Goal: Check status: Check status

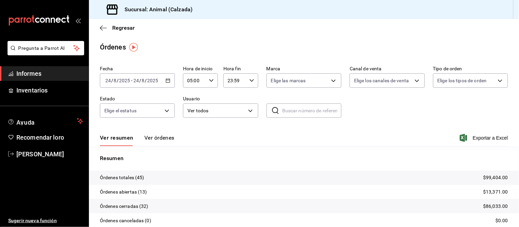
click at [157, 140] on font "Ver órdenes" at bounding box center [159, 138] width 30 height 6
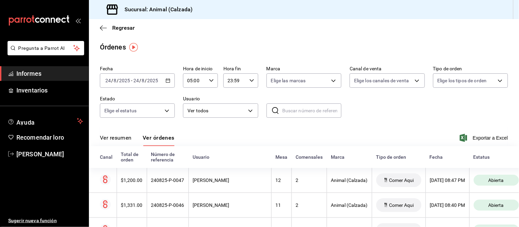
click at [127, 140] on font "Ver resumen" at bounding box center [116, 138] width 32 height 6
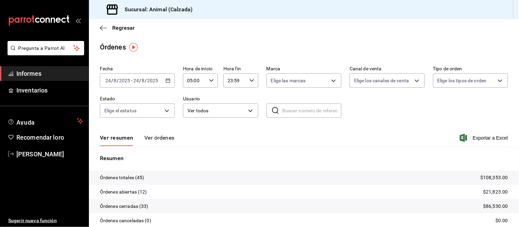
click at [151, 138] on font "Ver órdenes" at bounding box center [159, 138] width 30 height 6
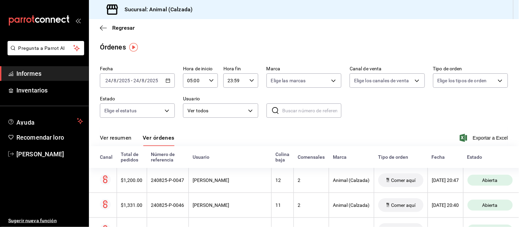
click at [118, 144] on button "Ver resumen" at bounding box center [116, 140] width 32 height 12
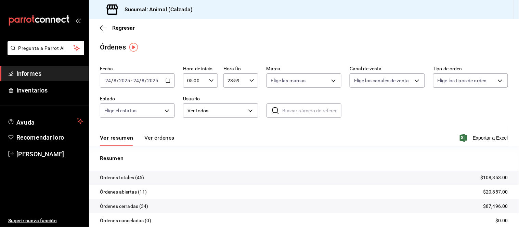
click at [151, 140] on font "Ver órdenes" at bounding box center [159, 138] width 30 height 6
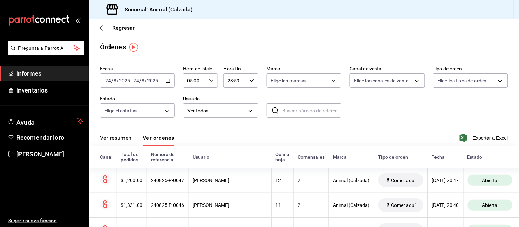
click at [124, 138] on font "Ver resumen" at bounding box center [116, 138] width 32 height 6
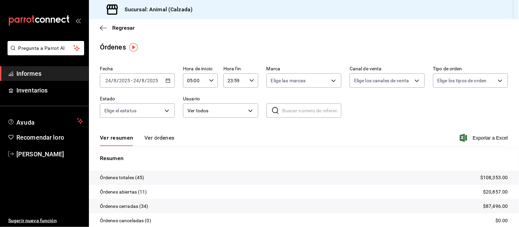
click at [152, 141] on font "Ver órdenes" at bounding box center [159, 138] width 30 height 6
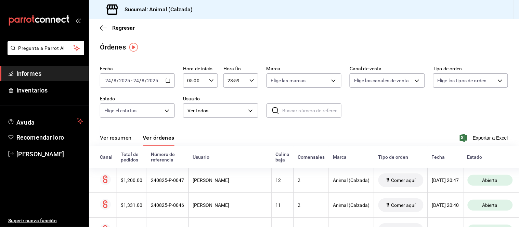
click at [120, 139] on font "Ver resumen" at bounding box center [116, 138] width 32 height 6
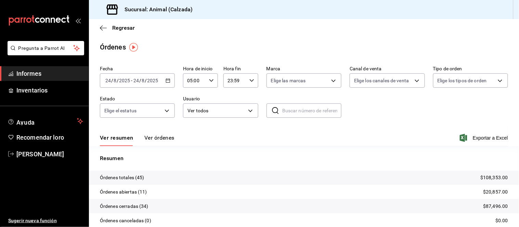
click at [155, 139] on font "Ver órdenes" at bounding box center [159, 138] width 30 height 6
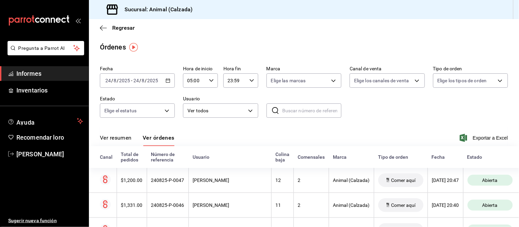
click at [119, 138] on font "Ver resumen" at bounding box center [116, 138] width 32 height 6
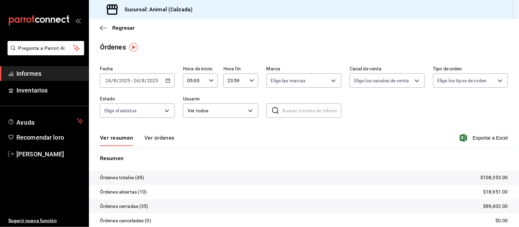
click at [159, 137] on font "Ver órdenes" at bounding box center [159, 138] width 30 height 6
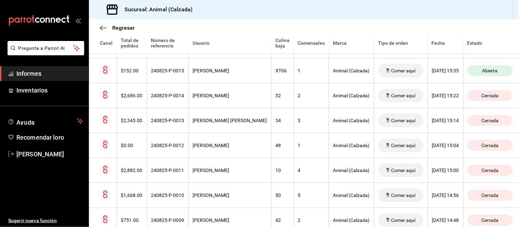
scroll to position [794, 0]
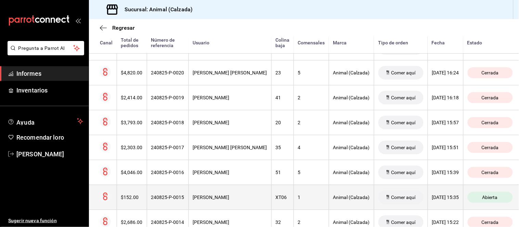
click at [241, 194] on th "José Miguel De Ambrosio" at bounding box center [229, 197] width 83 height 25
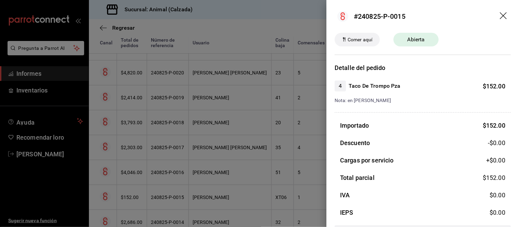
click at [243, 186] on div at bounding box center [259, 113] width 519 height 227
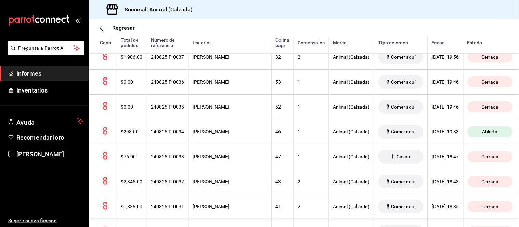
scroll to position [376, 0]
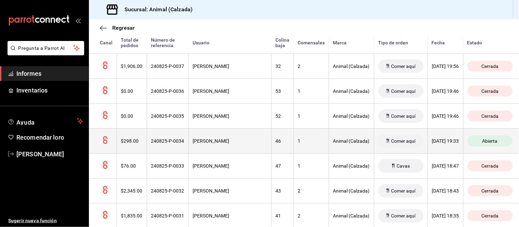
click at [234, 144] on div "JESÚS LARA" at bounding box center [230, 140] width 74 height 5
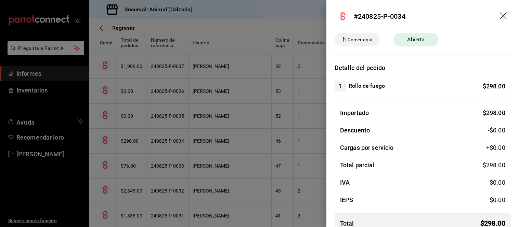
click at [234, 145] on div at bounding box center [259, 113] width 519 height 227
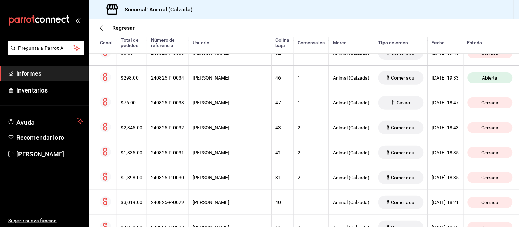
scroll to position [414, 0]
click at [228, 104] on div "JESÚS LARA" at bounding box center [230, 103] width 74 height 5
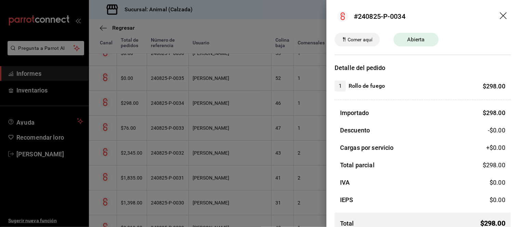
click at [228, 104] on div at bounding box center [259, 113] width 519 height 227
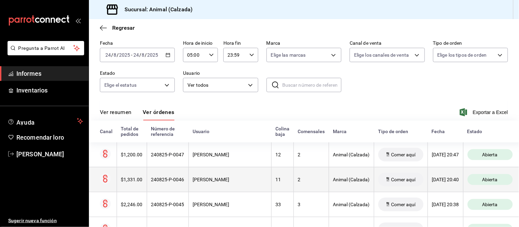
scroll to position [0, 0]
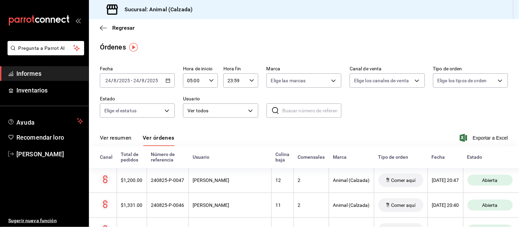
click at [125, 142] on button "Ver resumen" at bounding box center [116, 140] width 32 height 12
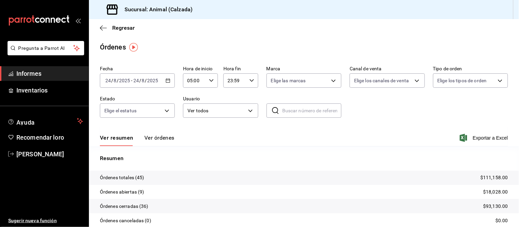
click at [160, 140] on font "Ver órdenes" at bounding box center [159, 138] width 30 height 6
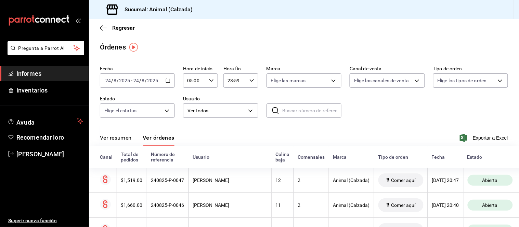
click at [112, 141] on font "Ver resumen" at bounding box center [116, 138] width 32 height 6
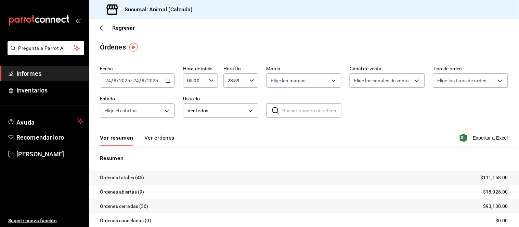
click at [157, 139] on font "Ver órdenes" at bounding box center [159, 138] width 30 height 6
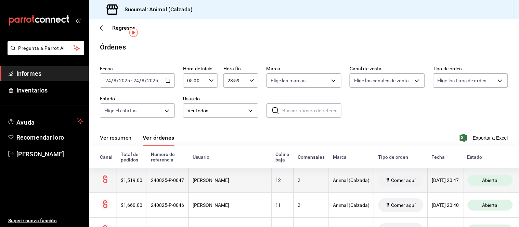
scroll to position [38, 0]
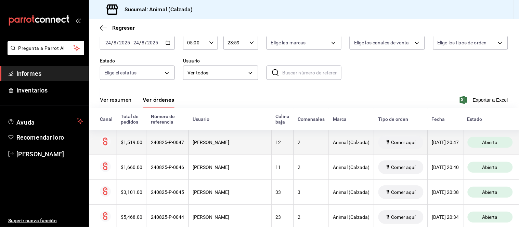
click at [198, 141] on font "BAYRON VILLEGAS" at bounding box center [211, 142] width 37 height 5
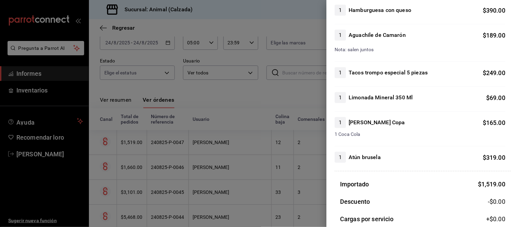
scroll to position [114, 0]
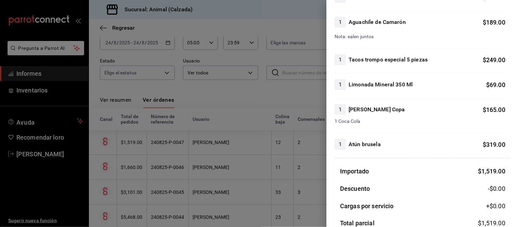
click at [311, 192] on div at bounding box center [259, 113] width 519 height 227
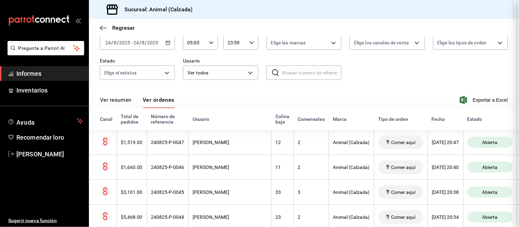
scroll to position [0, 0]
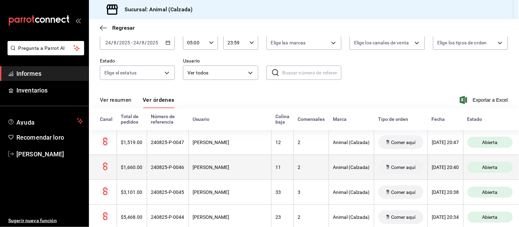
click at [248, 167] on th "BAYRON VILLEGAS" at bounding box center [229, 167] width 83 height 25
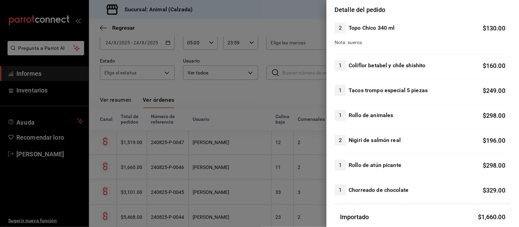
scroll to position [76, 0]
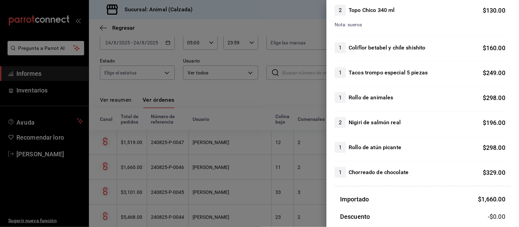
click at [307, 191] on div at bounding box center [259, 113] width 519 height 227
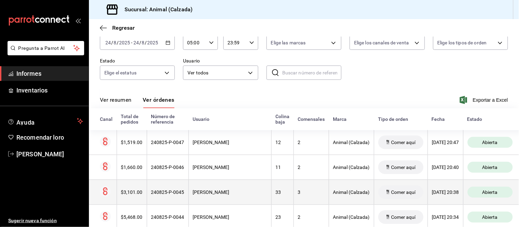
click at [300, 194] on div "3" at bounding box center [311, 192] width 27 height 5
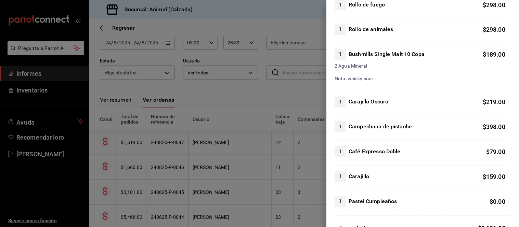
scroll to position [342, 0]
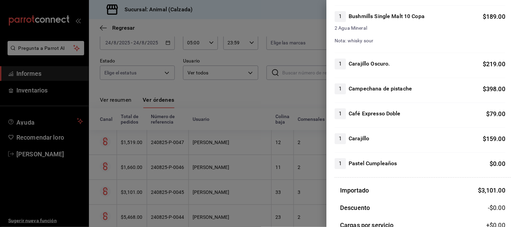
click at [210, 131] on div at bounding box center [259, 113] width 519 height 227
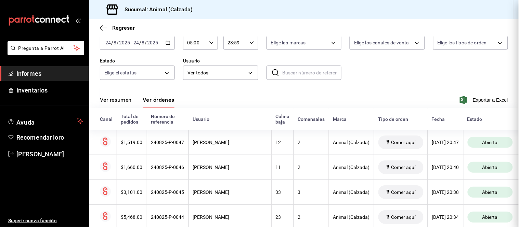
scroll to position [0, 0]
click at [113, 99] on font "Ver resumen" at bounding box center [116, 100] width 32 height 6
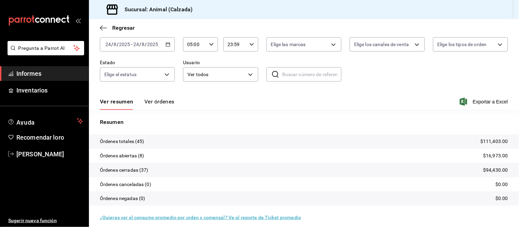
scroll to position [38, 0]
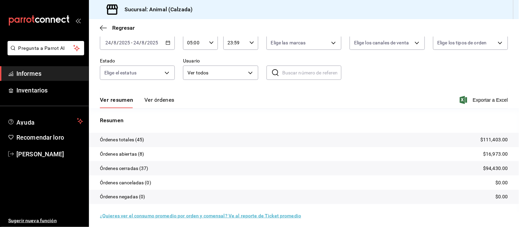
click at [154, 102] on font "Ver órdenes" at bounding box center [159, 100] width 30 height 6
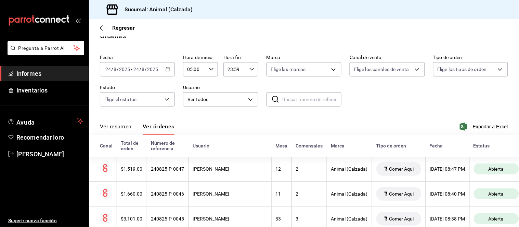
scroll to position [38, 0]
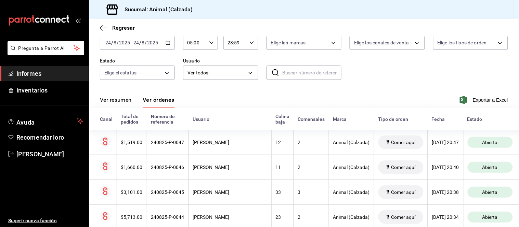
click at [124, 103] on font "Ver resumen" at bounding box center [116, 100] width 32 height 6
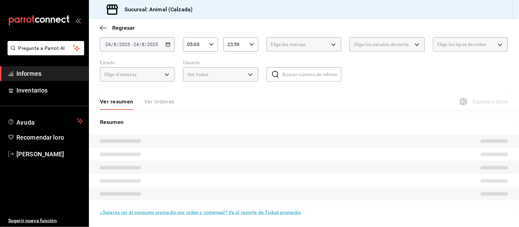
scroll to position [38, 0]
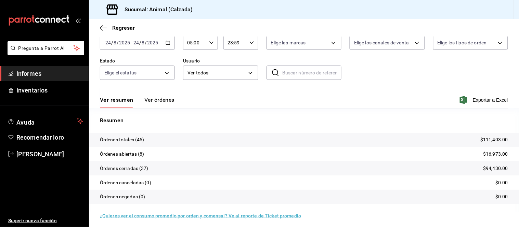
click at [157, 101] on font "Ver órdenes" at bounding box center [159, 100] width 30 height 6
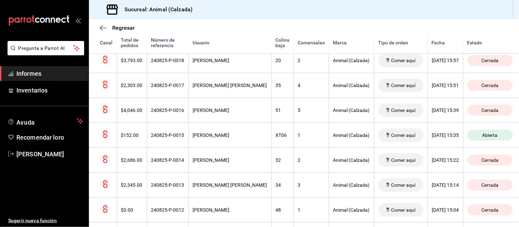
scroll to position [870, 0]
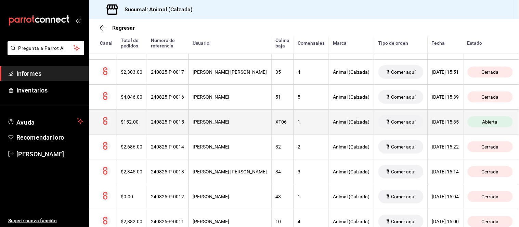
click at [244, 129] on th "José Miguel De Ambrosio" at bounding box center [229, 121] width 83 height 25
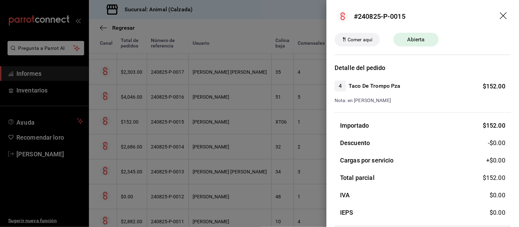
click at [244, 129] on div at bounding box center [259, 113] width 519 height 227
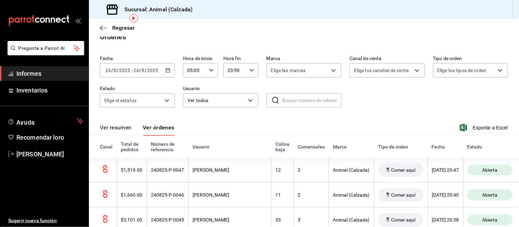
scroll to position [0, 0]
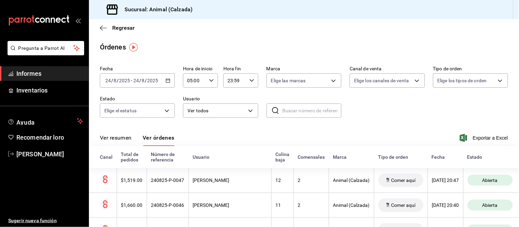
click at [119, 138] on font "Ver resumen" at bounding box center [116, 138] width 32 height 6
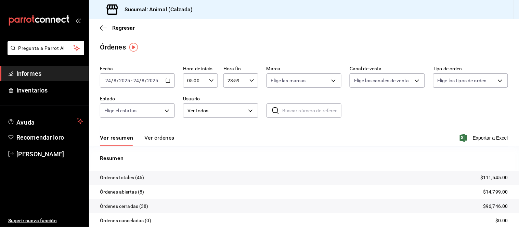
click at [161, 138] on font "Ver órdenes" at bounding box center [159, 138] width 30 height 6
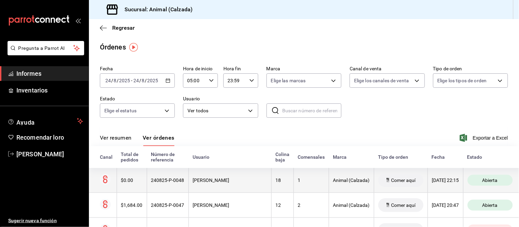
click at [194, 176] on th "Daniel Orzúa" at bounding box center [229, 180] width 83 height 25
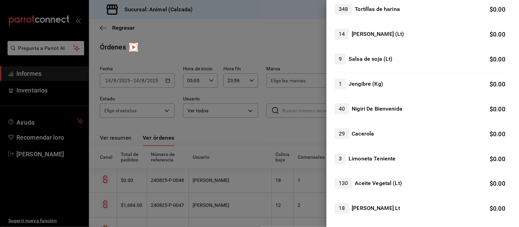
scroll to position [190, 0]
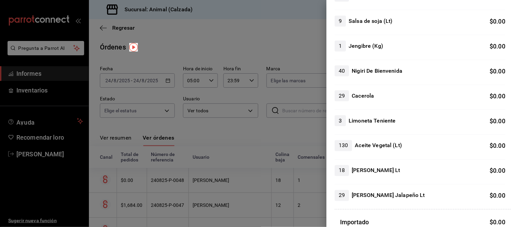
click at [295, 182] on div at bounding box center [259, 113] width 519 height 227
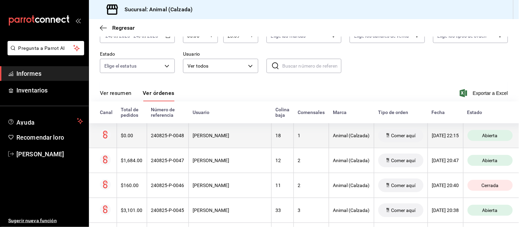
scroll to position [76, 0]
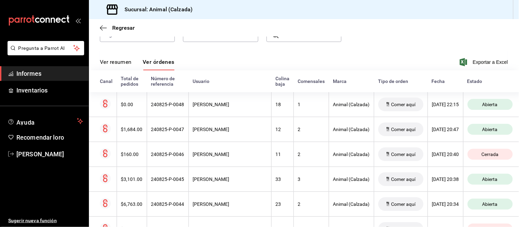
click at [120, 64] on font "Ver resumen" at bounding box center [116, 62] width 32 height 6
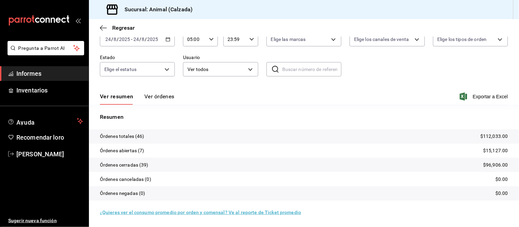
click at [161, 98] on font "Ver órdenes" at bounding box center [159, 96] width 30 height 6
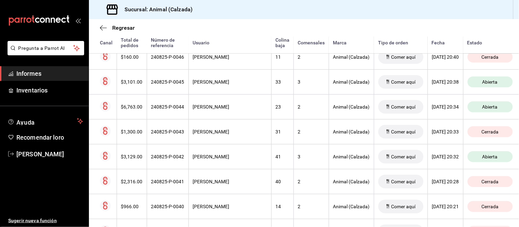
scroll to position [173, 0]
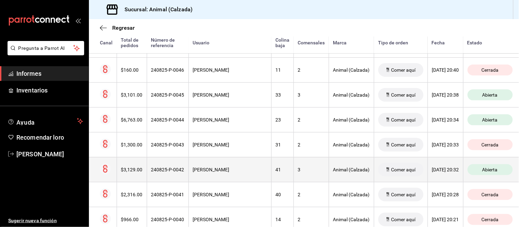
click at [293, 174] on th "3" at bounding box center [310, 169] width 35 height 25
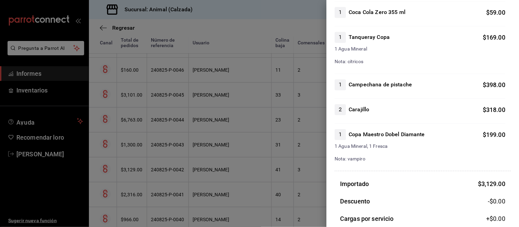
scroll to position [342, 0]
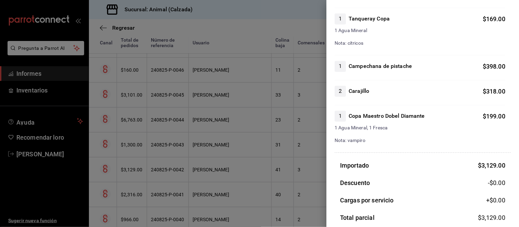
click at [281, 172] on div at bounding box center [259, 113] width 519 height 227
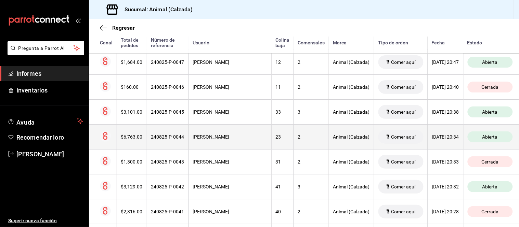
scroll to position [173, 0]
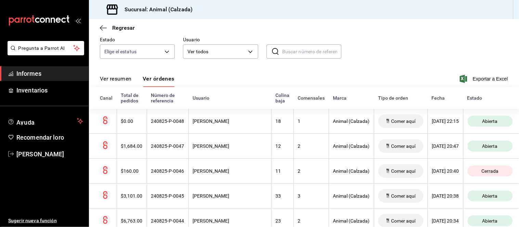
click at [113, 78] on font "Ver resumen" at bounding box center [116, 79] width 32 height 6
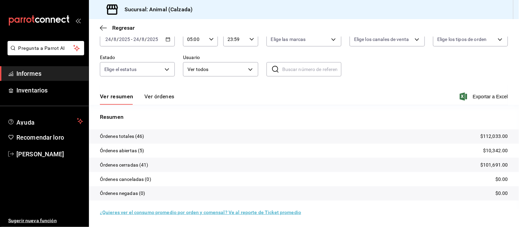
click at [156, 94] on font "Ver órdenes" at bounding box center [159, 96] width 30 height 6
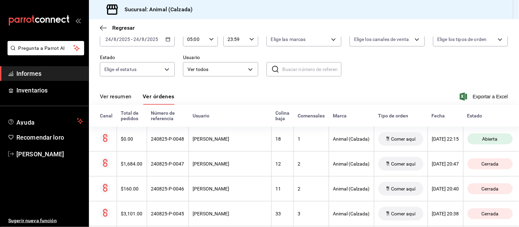
click at [122, 99] on font "Ver resumen" at bounding box center [116, 96] width 32 height 6
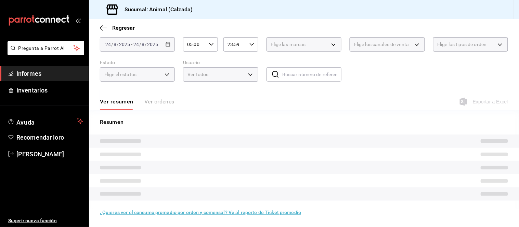
scroll to position [41, 0]
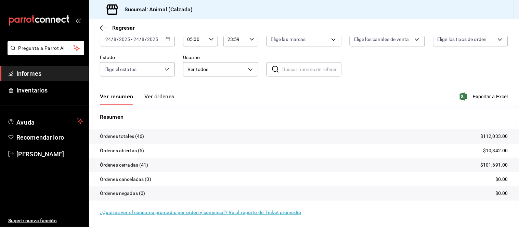
click at [161, 100] on font "Ver órdenes" at bounding box center [159, 96] width 30 height 6
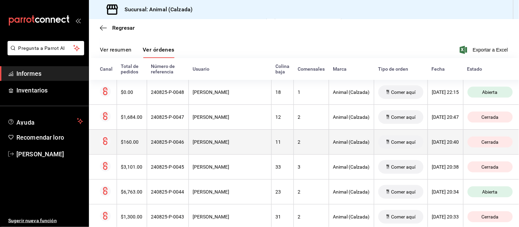
scroll to position [117, 0]
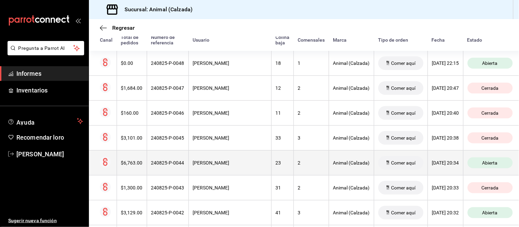
click at [225, 165] on font "Diego Hernández" at bounding box center [211, 162] width 37 height 5
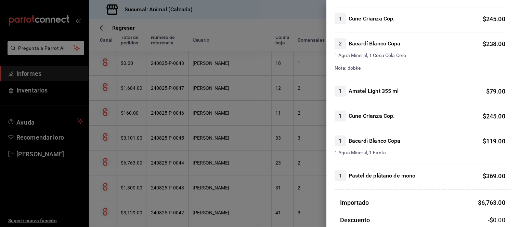
scroll to position [760, 0]
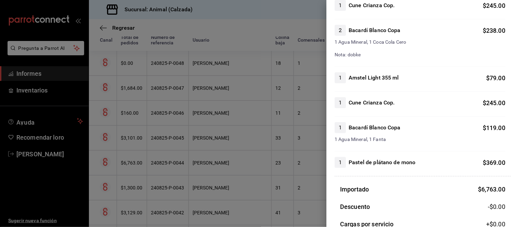
click at [288, 185] on div at bounding box center [259, 113] width 519 height 227
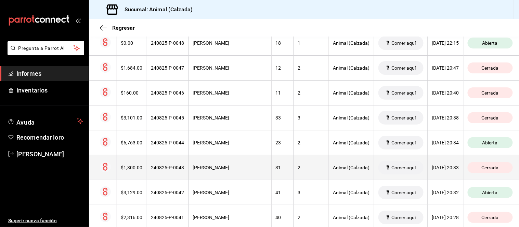
scroll to position [155, 0]
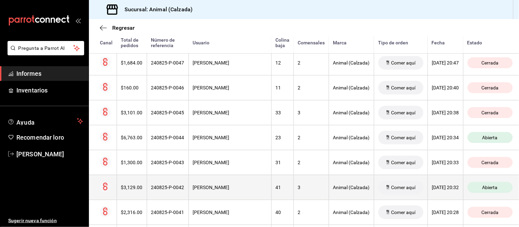
click at [276, 189] on div "41" at bounding box center [283, 187] width 14 height 5
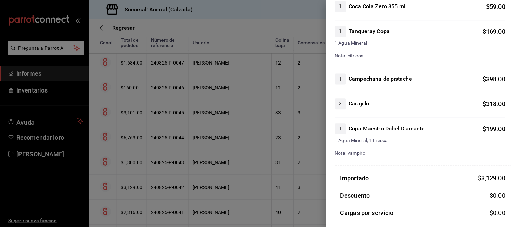
scroll to position [342, 0]
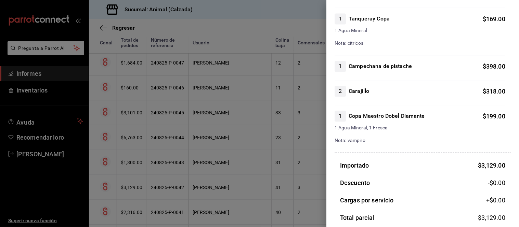
click at [283, 173] on div at bounding box center [259, 113] width 519 height 227
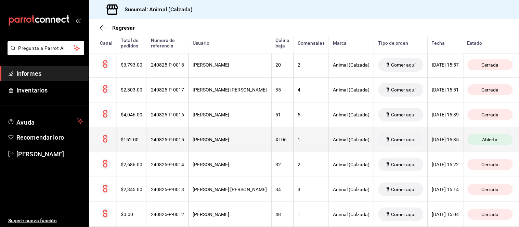
scroll to position [915, 0]
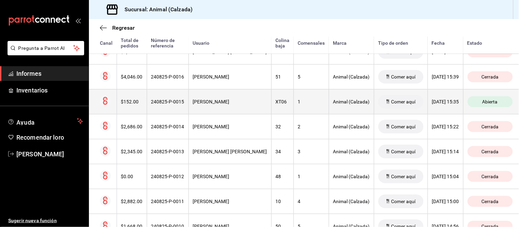
click at [374, 109] on th "Comer aquí" at bounding box center [401, 101] width 54 height 25
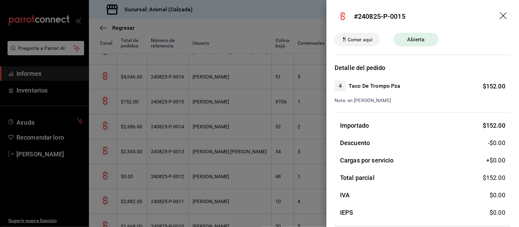
click at [305, 117] on div at bounding box center [259, 113] width 519 height 227
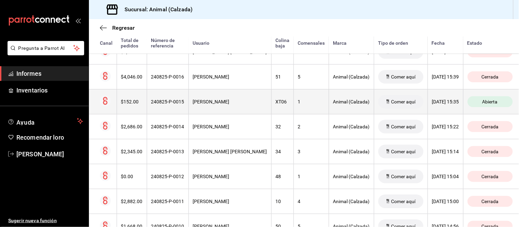
click at [329, 108] on th "Animal (Calzada)" at bounding box center [351, 101] width 45 height 25
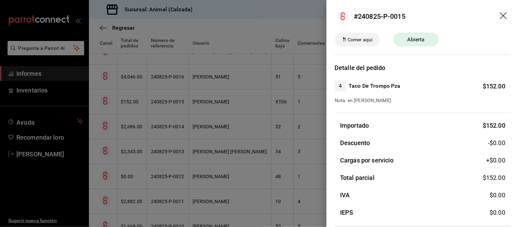
click at [313, 107] on div at bounding box center [259, 113] width 519 height 227
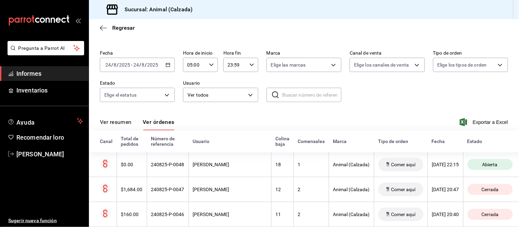
scroll to position [3, 0]
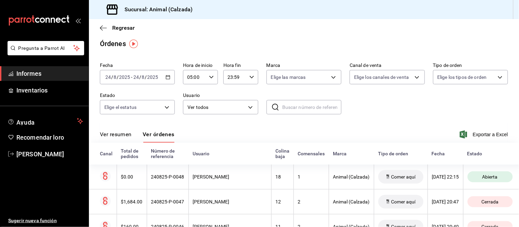
click at [125, 137] on font "Ver resumen" at bounding box center [116, 134] width 32 height 6
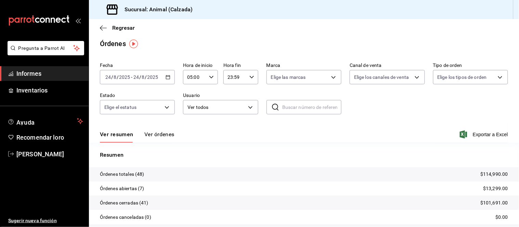
click at [161, 135] on font "Ver órdenes" at bounding box center [159, 134] width 30 height 6
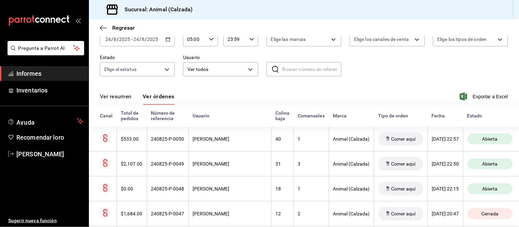
scroll to position [79, 0]
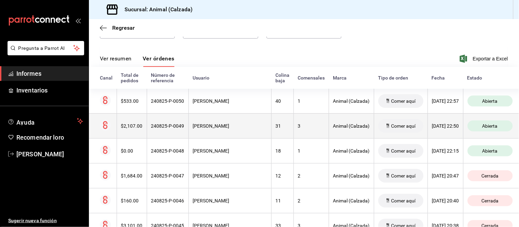
click at [298, 128] on div "3" at bounding box center [311, 125] width 27 height 5
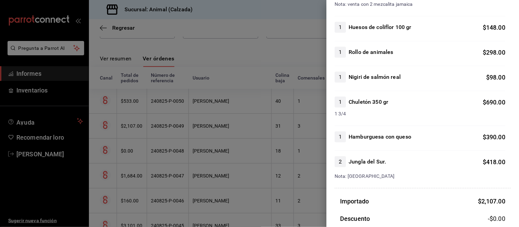
scroll to position [114, 0]
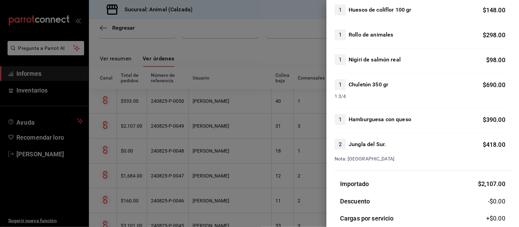
click at [280, 171] on div at bounding box center [259, 113] width 519 height 227
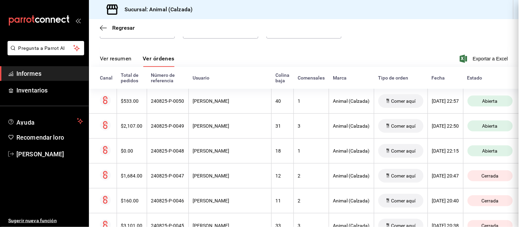
scroll to position [0, 0]
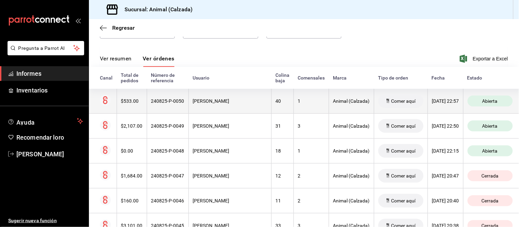
click at [250, 110] on th "José Miguel De Ambrosio" at bounding box center [229, 101] width 83 height 25
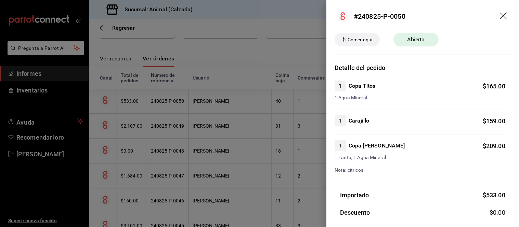
click at [250, 110] on div at bounding box center [259, 113] width 519 height 227
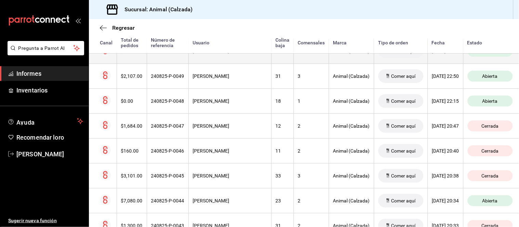
scroll to position [155, 0]
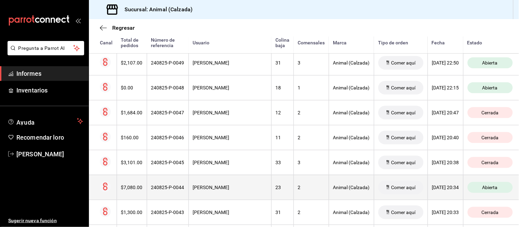
click at [245, 186] on div "Diego Hernández" at bounding box center [230, 187] width 74 height 5
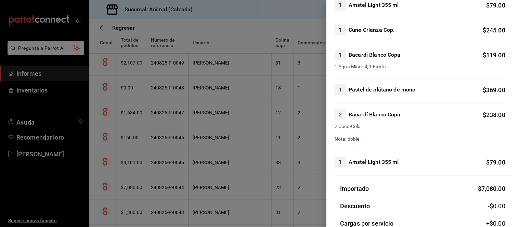
scroll to position [836, 0]
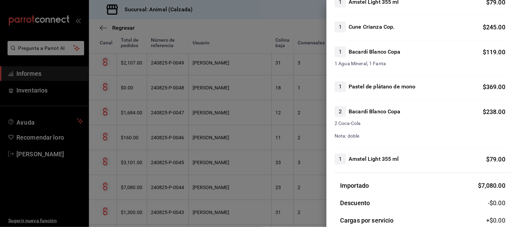
click at [291, 155] on div at bounding box center [259, 113] width 519 height 227
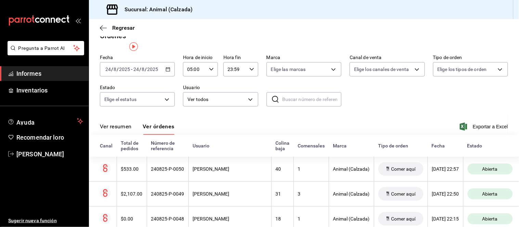
scroll to position [0, 0]
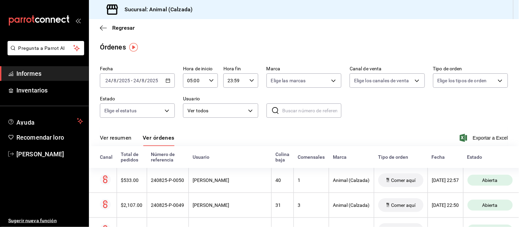
click at [121, 138] on font "Ver resumen" at bounding box center [116, 138] width 32 height 6
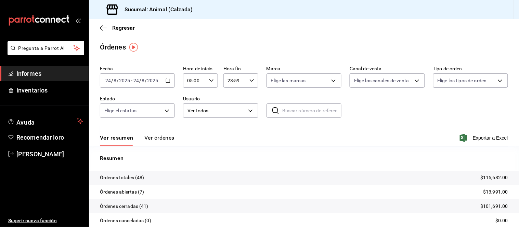
click at [168, 136] on font "Ver órdenes" at bounding box center [159, 138] width 30 height 6
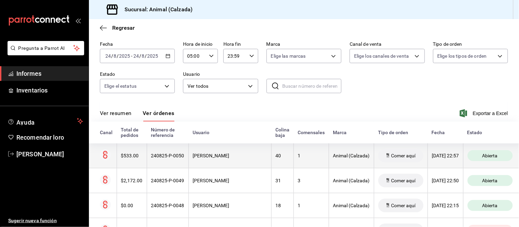
scroll to position [38, 0]
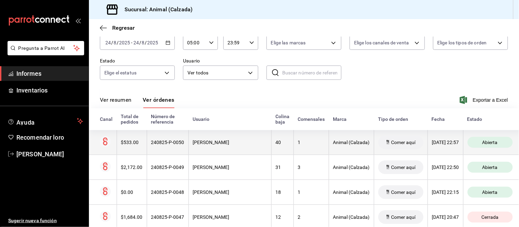
click at [213, 170] on font "BAYRON VILLEGAS" at bounding box center [211, 167] width 37 height 5
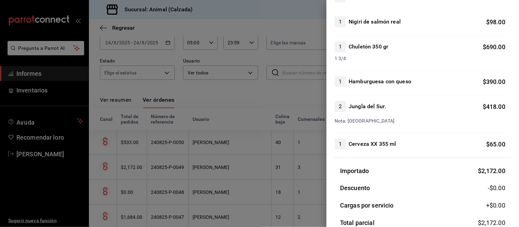
scroll to position [190, 0]
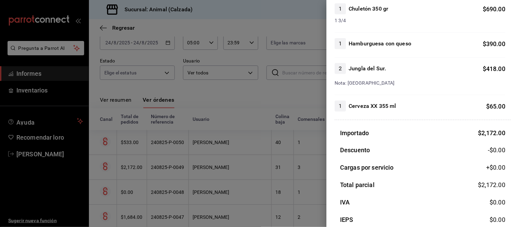
click at [277, 174] on div at bounding box center [259, 113] width 519 height 227
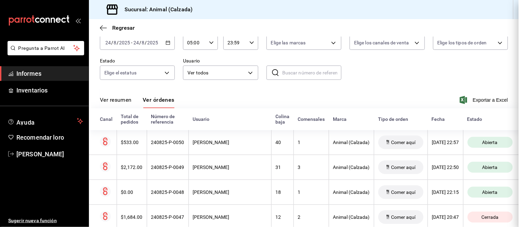
scroll to position [0, 0]
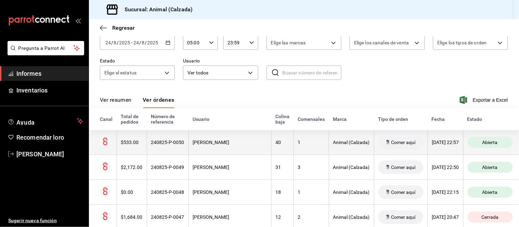
click at [293, 148] on th "1" at bounding box center [310, 142] width 35 height 25
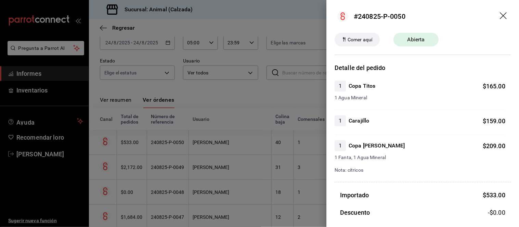
click at [287, 169] on div at bounding box center [259, 113] width 519 height 227
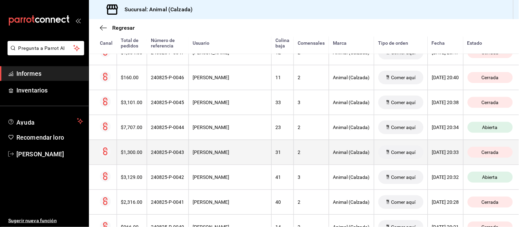
scroll to position [228, 0]
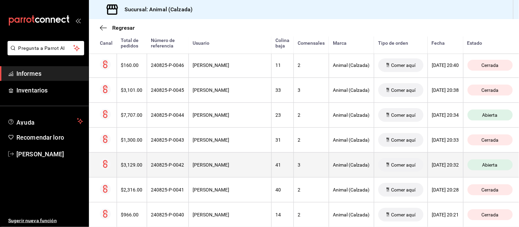
click at [293, 174] on th "3" at bounding box center [310, 164] width 35 height 25
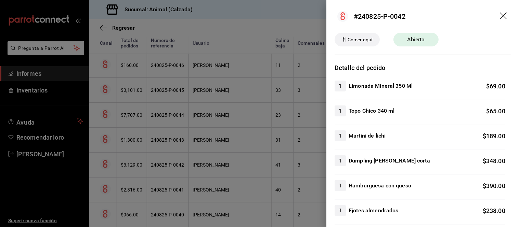
click at [283, 192] on div at bounding box center [259, 113] width 519 height 227
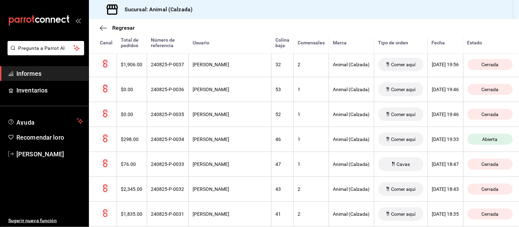
scroll to position [494, 0]
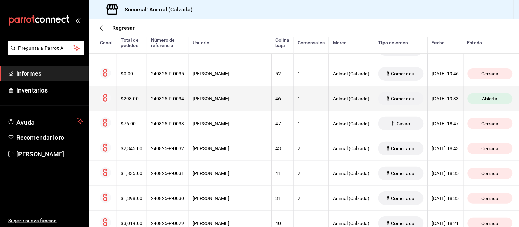
click at [224, 102] on div "JESÚS LARA" at bounding box center [230, 98] width 74 height 5
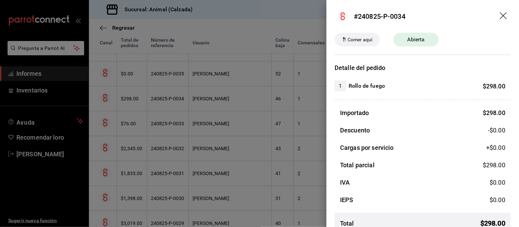
click at [222, 103] on div at bounding box center [259, 113] width 519 height 227
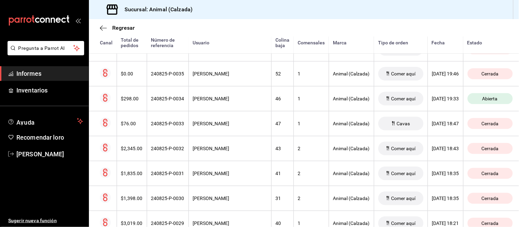
click at [222, 103] on th "JESÚS LARA" at bounding box center [229, 98] width 83 height 25
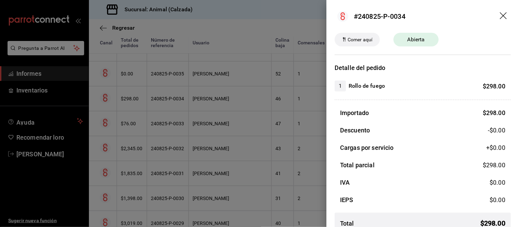
click at [222, 103] on div at bounding box center [259, 113] width 519 height 227
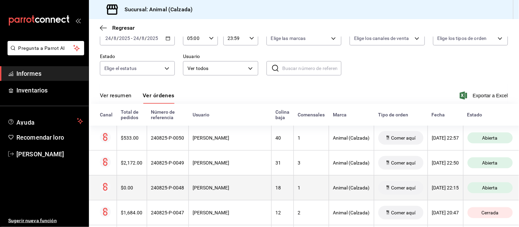
scroll to position [38, 0]
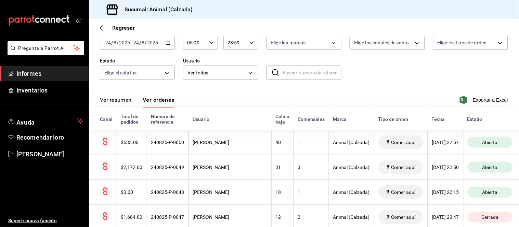
click at [127, 98] on font "Ver resumen" at bounding box center [116, 100] width 32 height 6
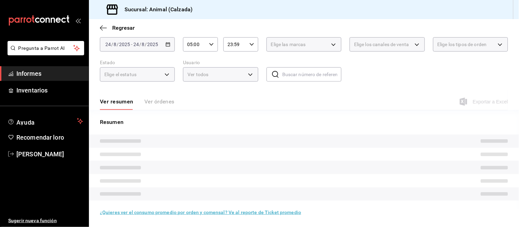
scroll to position [38, 0]
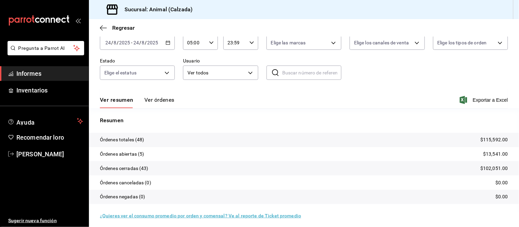
click at [158, 100] on font "Ver órdenes" at bounding box center [159, 100] width 30 height 6
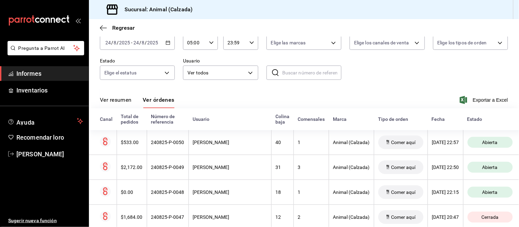
click at [129, 105] on button "Ver resumen" at bounding box center [116, 102] width 32 height 12
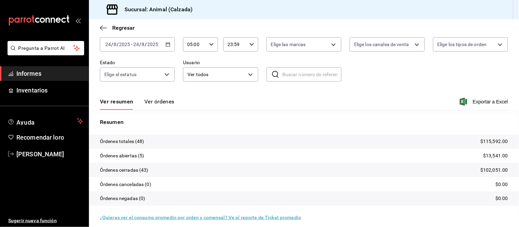
scroll to position [38, 0]
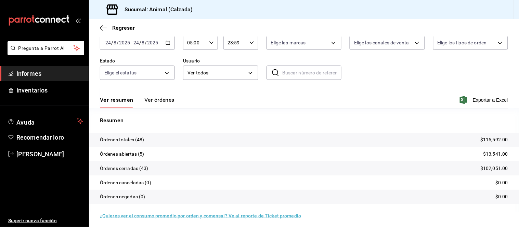
click at [149, 102] on font "Ver órdenes" at bounding box center [159, 100] width 30 height 6
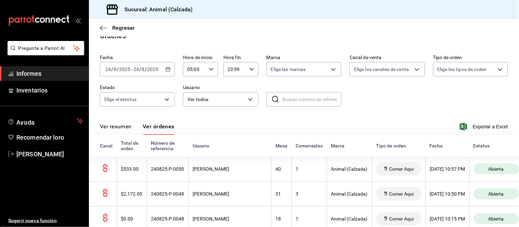
scroll to position [38, 0]
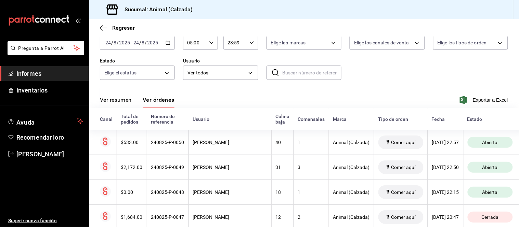
click at [125, 103] on font "Ver resumen" at bounding box center [116, 100] width 32 height 6
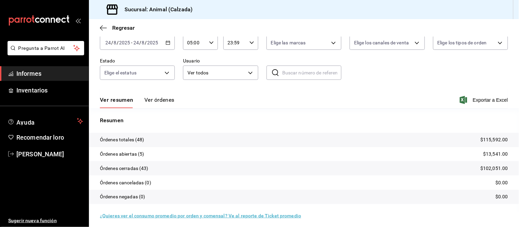
click at [154, 100] on font "Ver órdenes" at bounding box center [159, 100] width 30 height 6
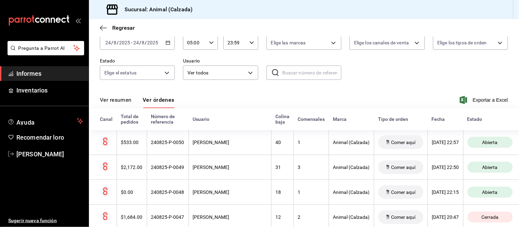
click at [118, 97] on font "Ver resumen" at bounding box center [116, 100] width 32 height 6
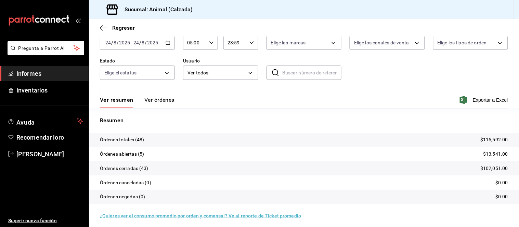
click at [158, 97] on font "Ver órdenes" at bounding box center [159, 100] width 30 height 6
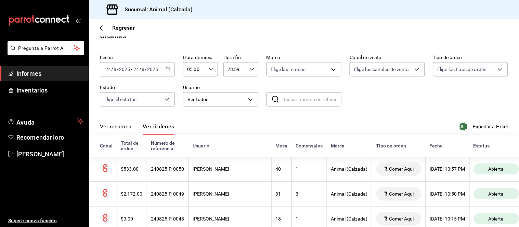
scroll to position [38, 0]
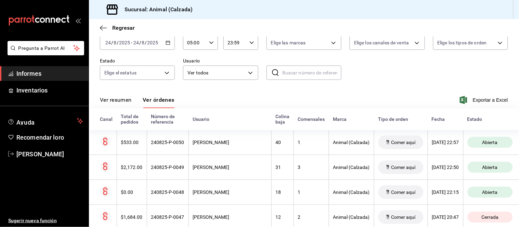
click at [122, 98] on font "Ver resumen" at bounding box center [116, 100] width 32 height 6
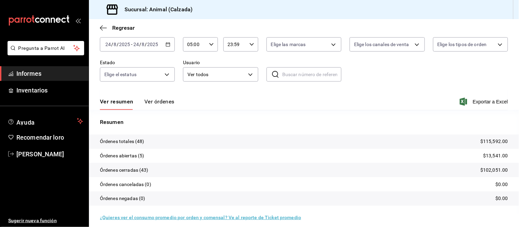
scroll to position [38, 0]
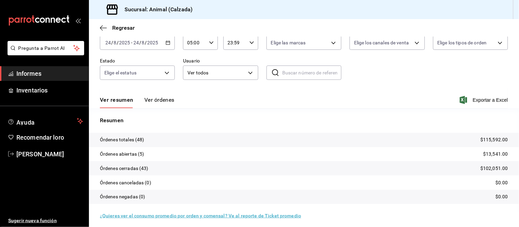
click at [145, 98] on font "Ver órdenes" at bounding box center [159, 100] width 30 height 6
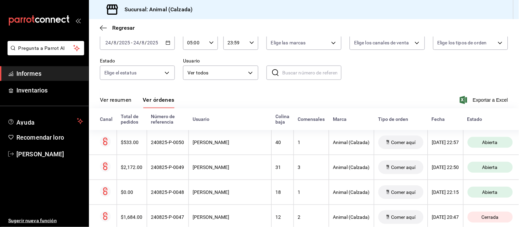
click at [130, 103] on font "Ver resumen" at bounding box center [116, 100] width 32 height 6
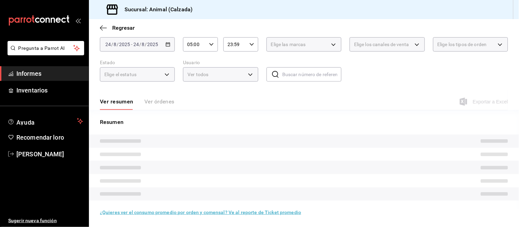
scroll to position [38, 0]
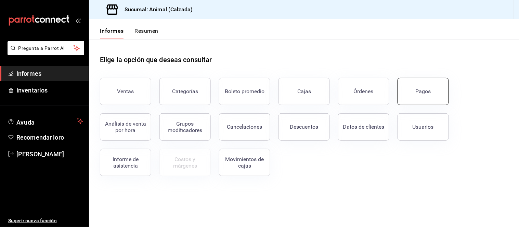
click at [404, 90] on button "Pagos" at bounding box center [422, 91] width 51 height 27
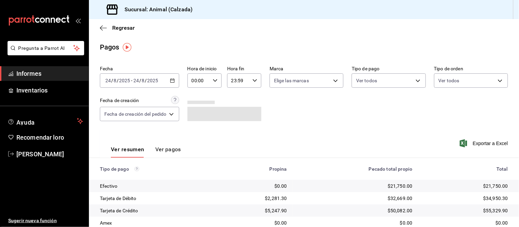
click at [209, 78] on input "00:00" at bounding box center [198, 81] width 23 height 14
drag, startPoint x: 193, startPoint y: 105, endPoint x: 187, endPoint y: 100, distance: 7.8
click at [194, 105] on button "05" at bounding box center [197, 105] width 14 height 14
type input "05:00"
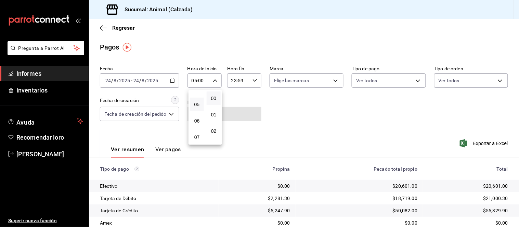
click at [265, 146] on div at bounding box center [259, 113] width 519 height 227
click at [166, 146] on div "Ver resumen Ver pagos" at bounding box center [140, 148] width 81 height 20
click at [164, 148] on font "Ver pagos" at bounding box center [168, 149] width 26 height 6
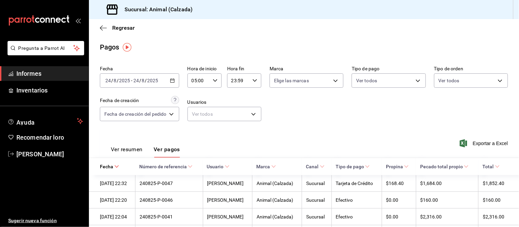
click at [138, 156] on button "Ver resumen" at bounding box center [127, 152] width 32 height 12
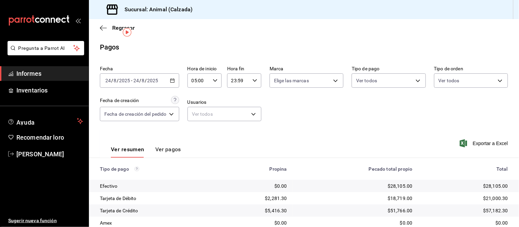
scroll to position [75, 0]
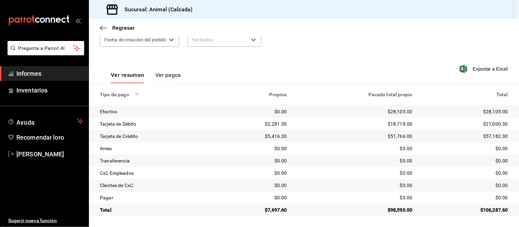
click at [162, 75] on font "Ver pagos" at bounding box center [168, 75] width 26 height 6
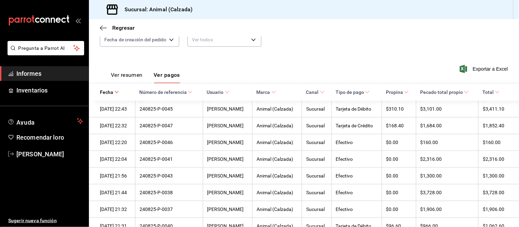
click at [129, 74] on font "Ver resumen" at bounding box center [127, 75] width 32 height 6
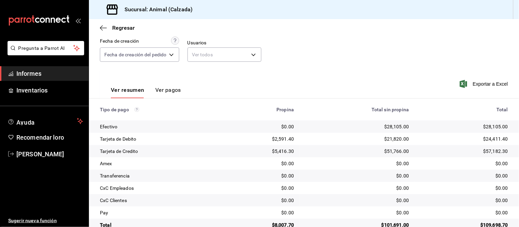
scroll to position [75, 0]
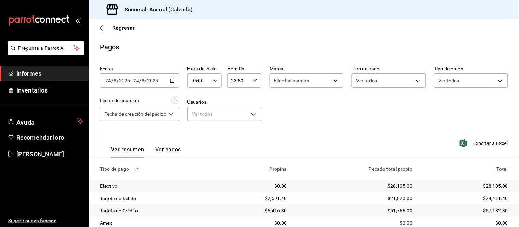
scroll to position [75, 0]
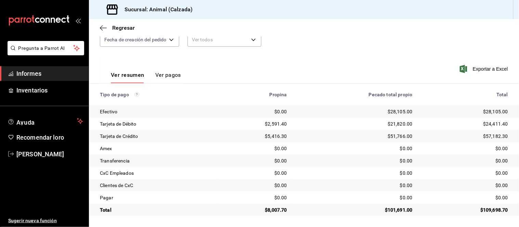
click at [162, 72] on font "Ver pagos" at bounding box center [168, 75] width 26 height 6
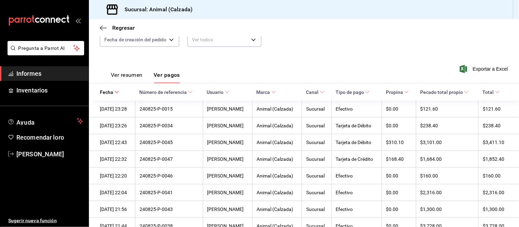
click at [131, 79] on button "Ver resumen" at bounding box center [127, 77] width 32 height 12
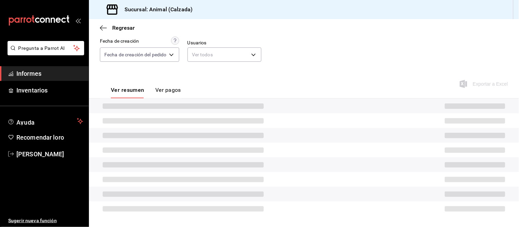
scroll to position [75, 0]
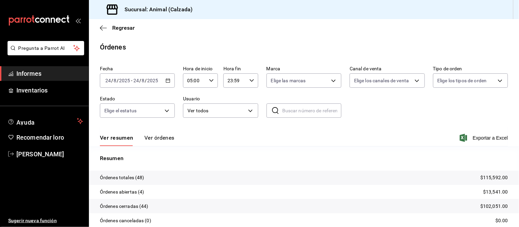
click at [166, 143] on button "Ver órdenes" at bounding box center [159, 140] width 30 height 12
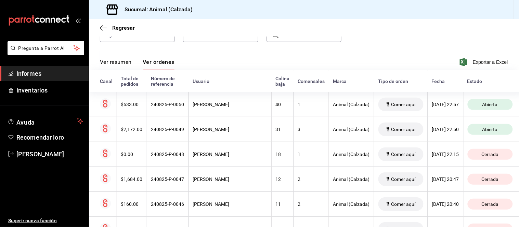
scroll to position [38, 0]
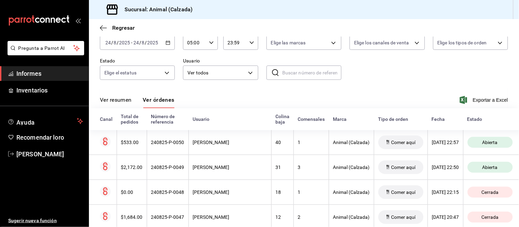
click at [124, 95] on div "Ver resumen Ver órdenes Exportar a Excel" at bounding box center [304, 98] width 408 height 20
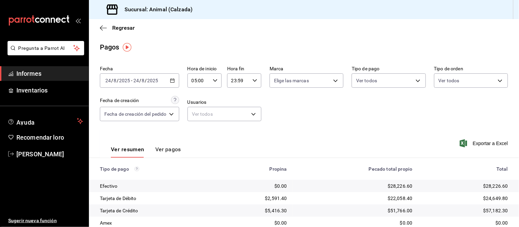
click at [170, 80] on div "[DATE] [DATE] - [DATE] [DATE]" at bounding box center [139, 81] width 79 height 14
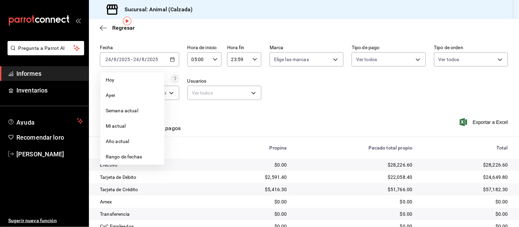
scroll to position [38, 0]
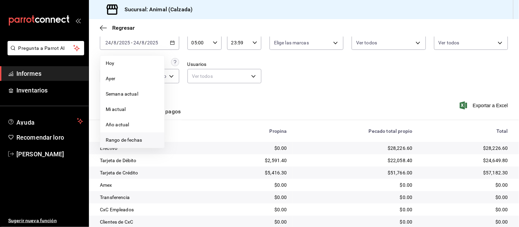
click at [136, 139] on font "Rango de fechas" at bounding box center [124, 139] width 36 height 5
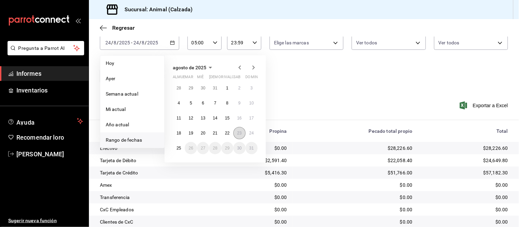
click at [237, 135] on font "23" at bounding box center [239, 133] width 4 height 5
click at [248, 134] on button "24" at bounding box center [251, 133] width 12 height 12
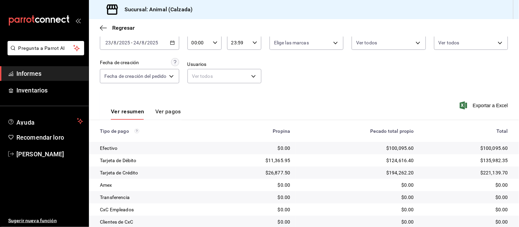
click at [171, 43] on icon "button" at bounding box center [172, 42] width 5 height 5
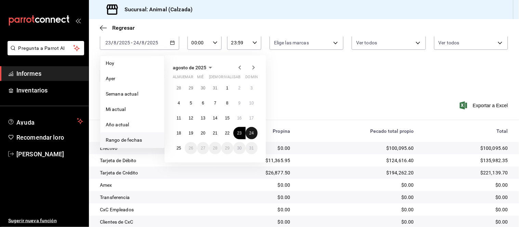
click at [248, 132] on button "24" at bounding box center [251, 133] width 12 height 12
click at [175, 145] on button "25" at bounding box center [179, 148] width 12 height 12
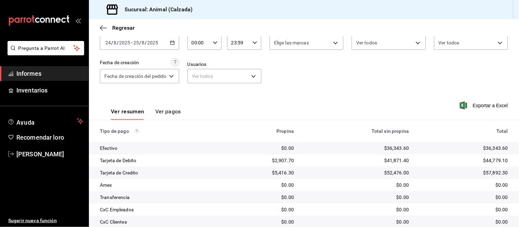
click at [219, 42] on div "00:00 Hora de inicio" at bounding box center [204, 43] width 34 height 14
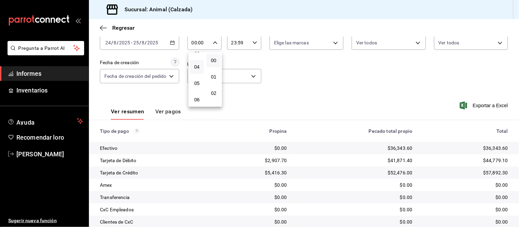
scroll to position [76, 0]
click at [196, 66] on font "05" at bounding box center [196, 66] width 5 height 5
type input "05:00"
click at [171, 109] on div at bounding box center [259, 113] width 519 height 227
click at [173, 112] on font "Ver pagos" at bounding box center [168, 111] width 26 height 6
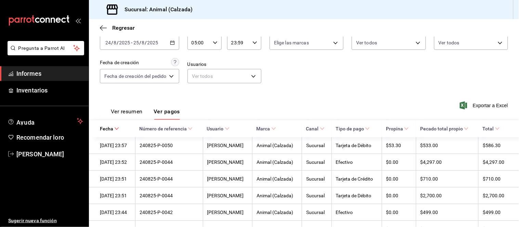
click at [141, 114] on font "Ver resumen" at bounding box center [127, 111] width 32 height 6
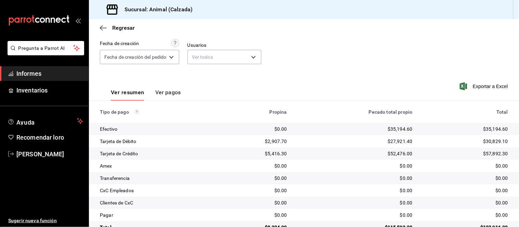
scroll to position [75, 0]
